Goal: Navigation & Orientation: Understand site structure

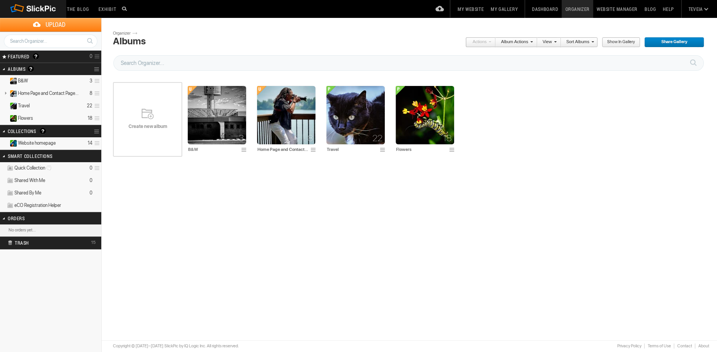
click at [40, 143] on span "Website homepage" at bounding box center [37, 143] width 38 height 6
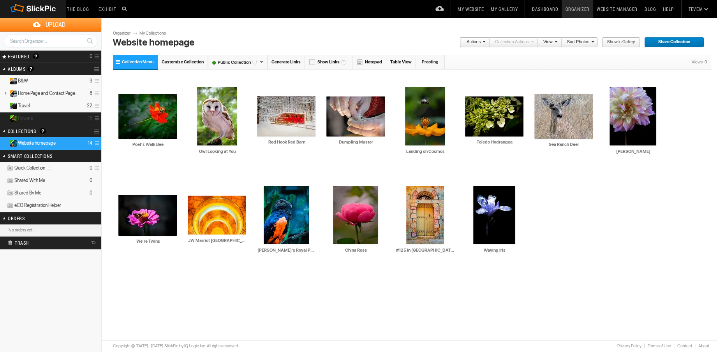
click at [45, 120] on details "Flowers 18" at bounding box center [50, 119] width 101 height 12
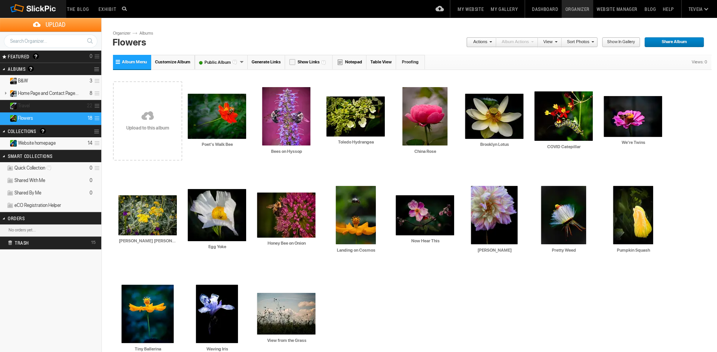
click at [49, 106] on details "Travel 22" at bounding box center [50, 106] width 101 height 12
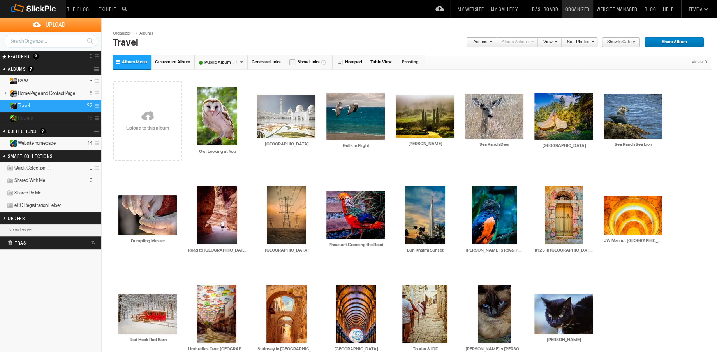
click at [85, 119] on details "Flowers 18" at bounding box center [50, 119] width 101 height 12
